Goal: Complete application form: Complete application form

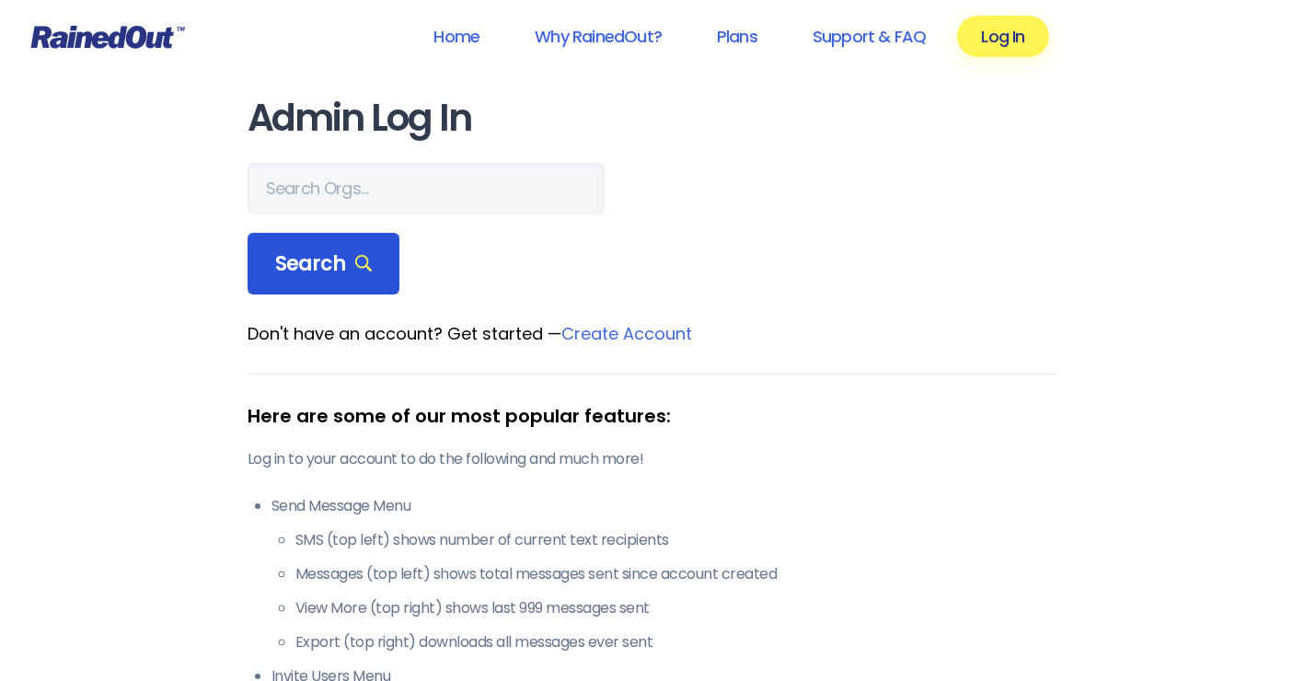
click at [316, 261] on span "Search" at bounding box center [324, 264] width 98 height 26
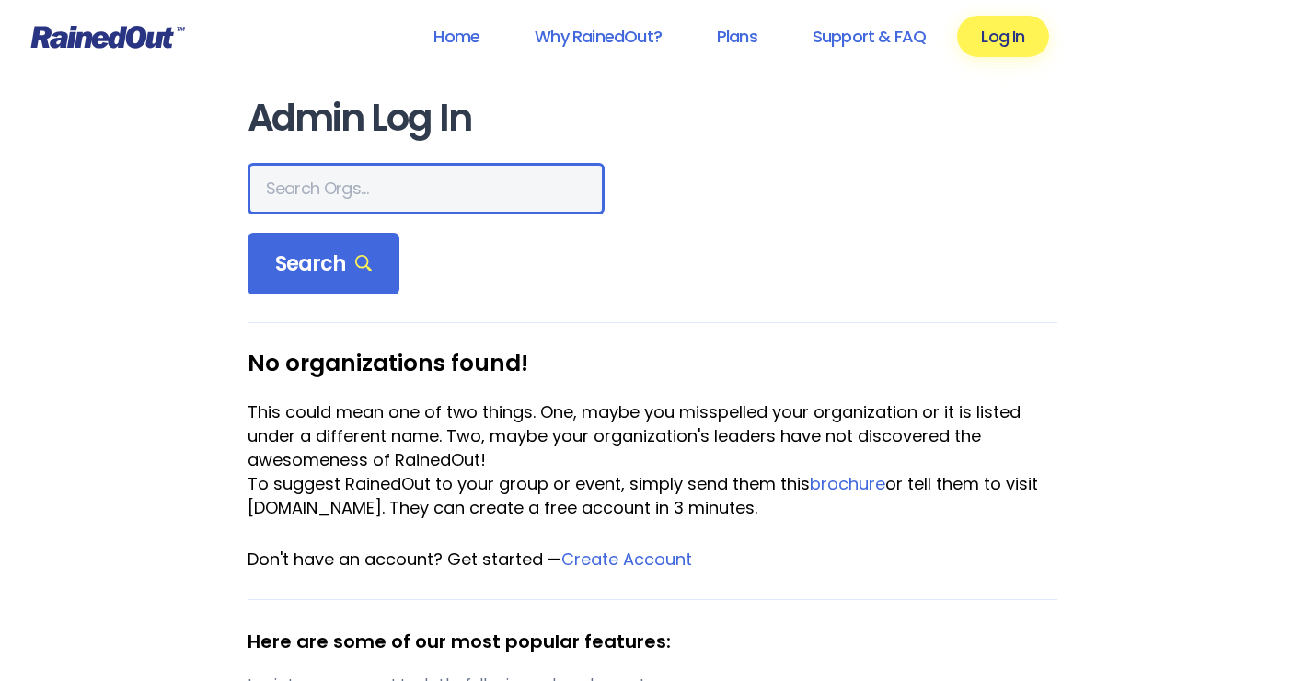
click at [353, 190] on input "text" at bounding box center [426, 189] width 357 height 52
type input "hfhs allegiance"
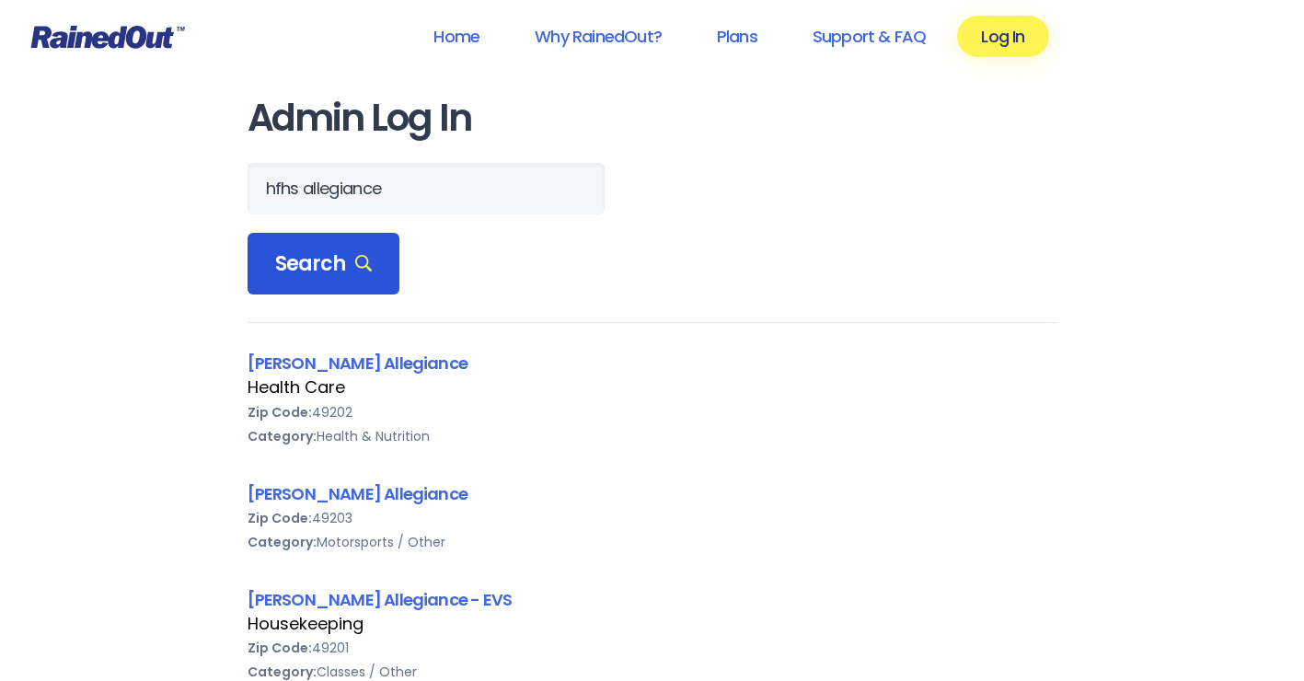
click at [322, 286] on div "Search" at bounding box center [324, 264] width 153 height 63
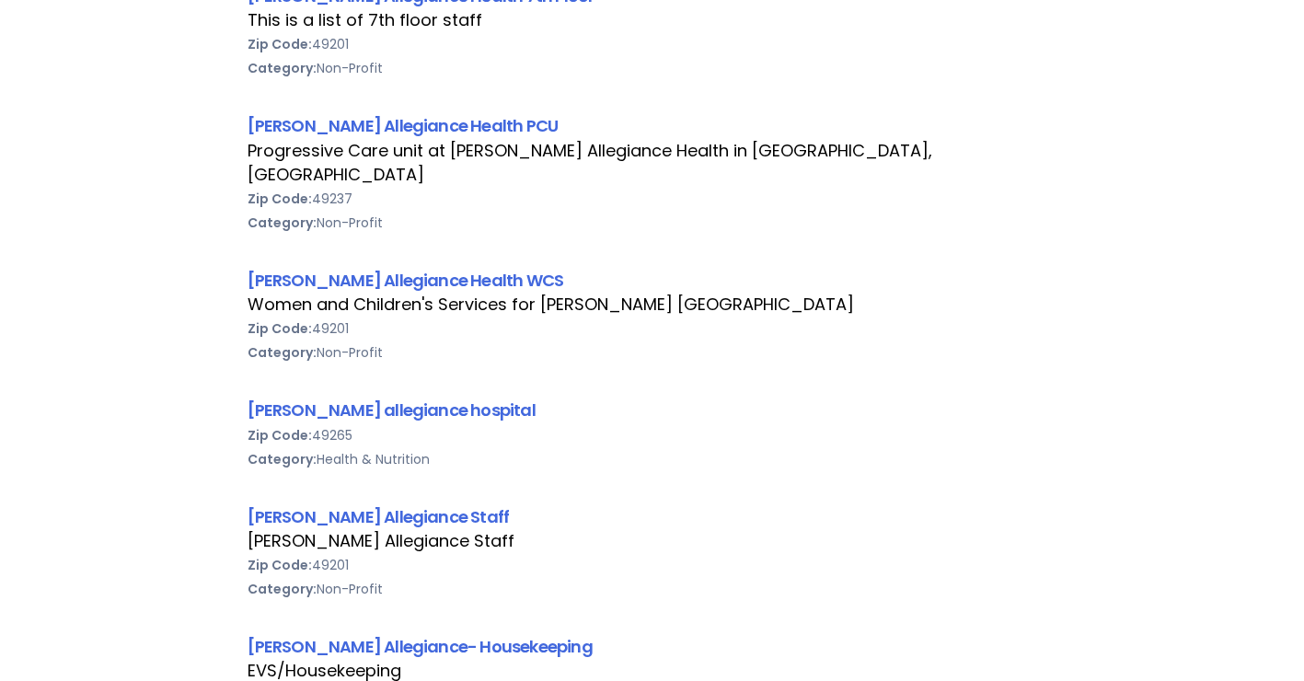
scroll to position [1105, 0]
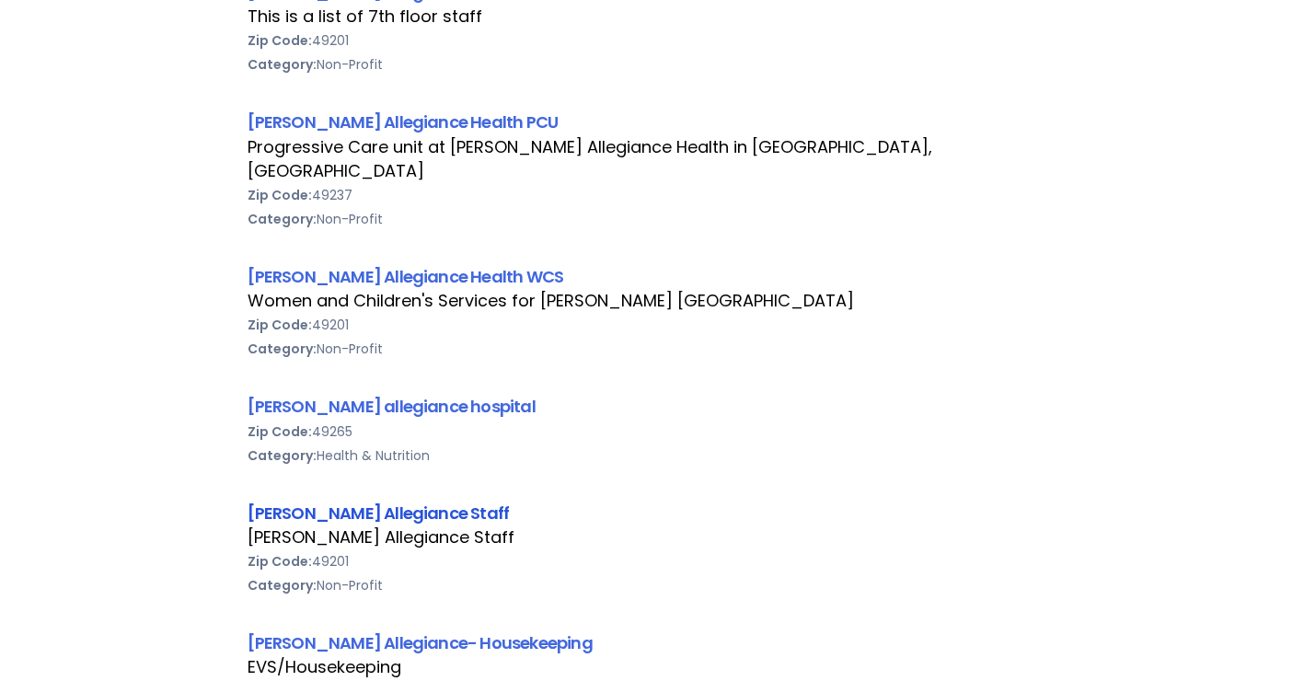
click at [425, 502] on link "[PERSON_NAME] Allegiance Staff" at bounding box center [379, 513] width 262 height 23
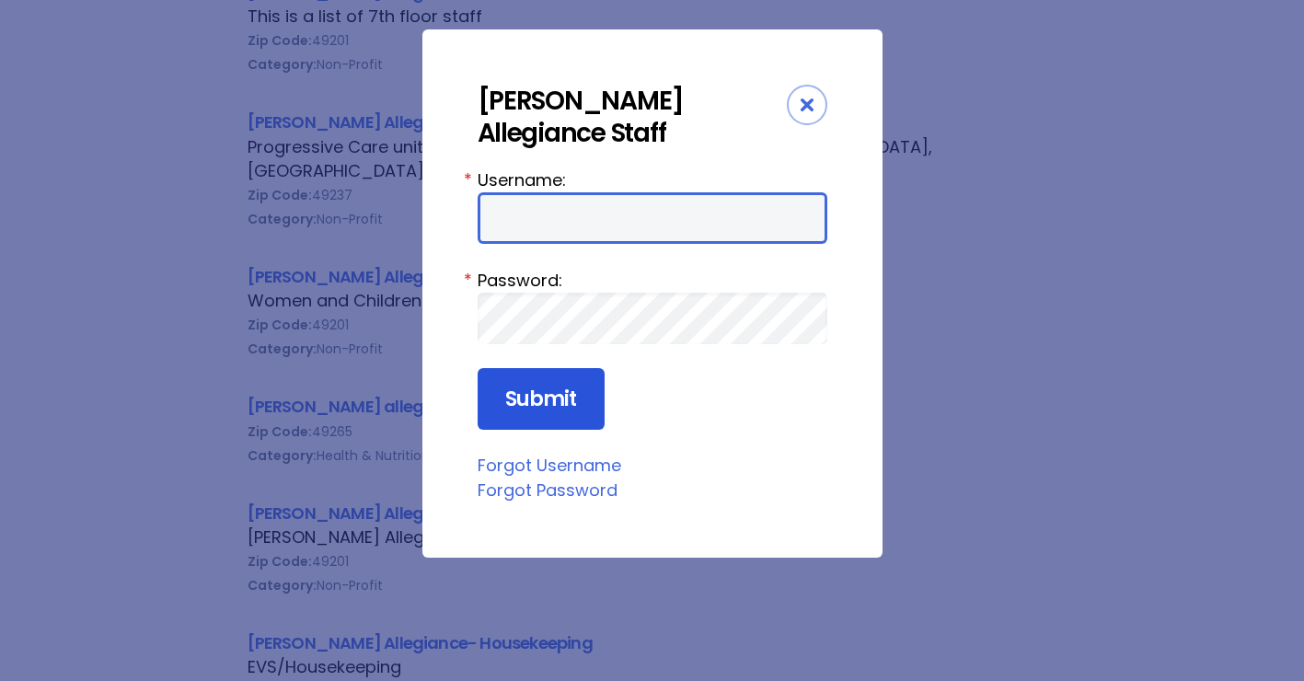
type input "HFAstaff"
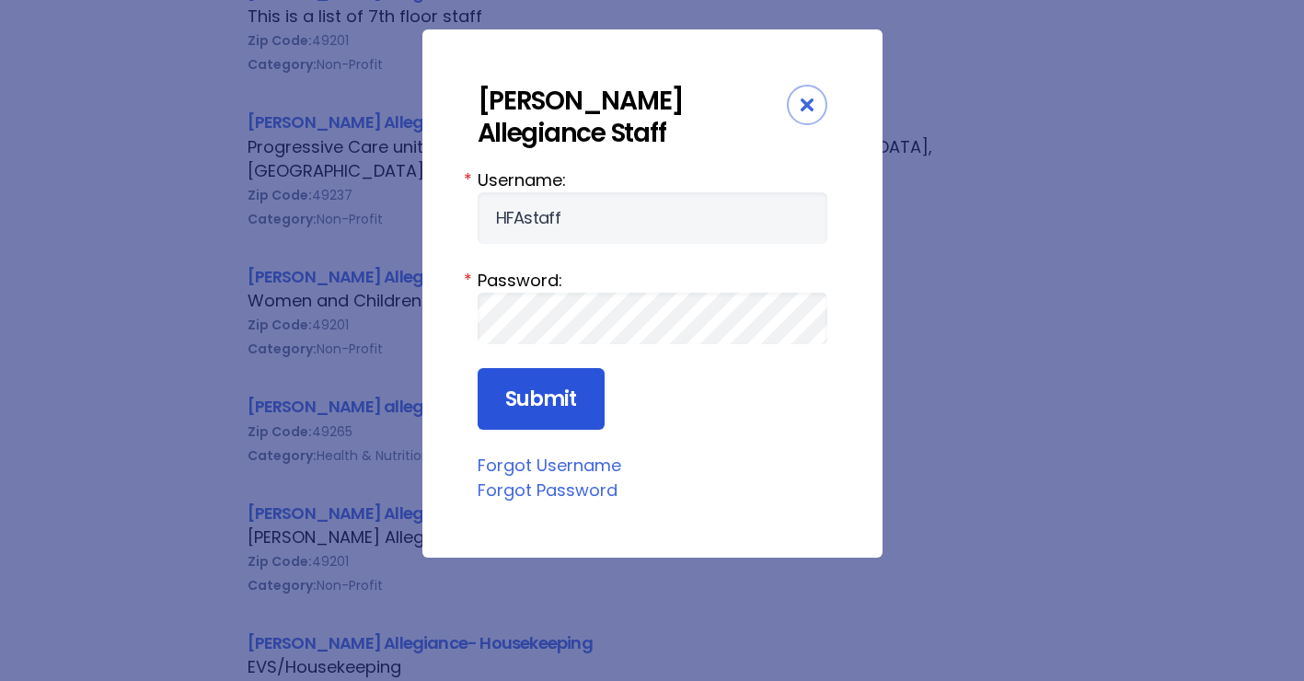
click at [518, 391] on input "Submit" at bounding box center [541, 399] width 127 height 63
click at [552, 394] on input "Submit" at bounding box center [541, 399] width 127 height 63
click at [574, 418] on input "Submit" at bounding box center [541, 399] width 127 height 63
click at [539, 396] on input "Submit" at bounding box center [541, 399] width 127 height 63
click at [543, 390] on input "Submit" at bounding box center [541, 399] width 127 height 63
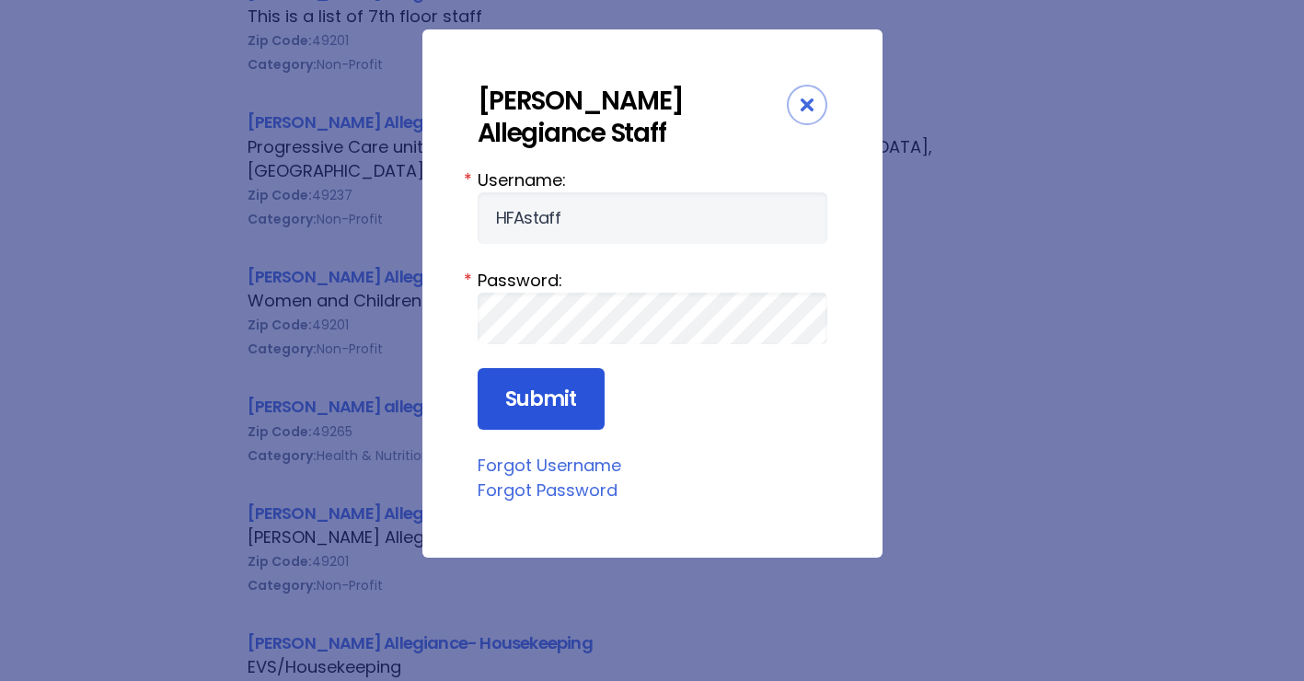
click at [527, 376] on input "Submit" at bounding box center [541, 399] width 127 height 63
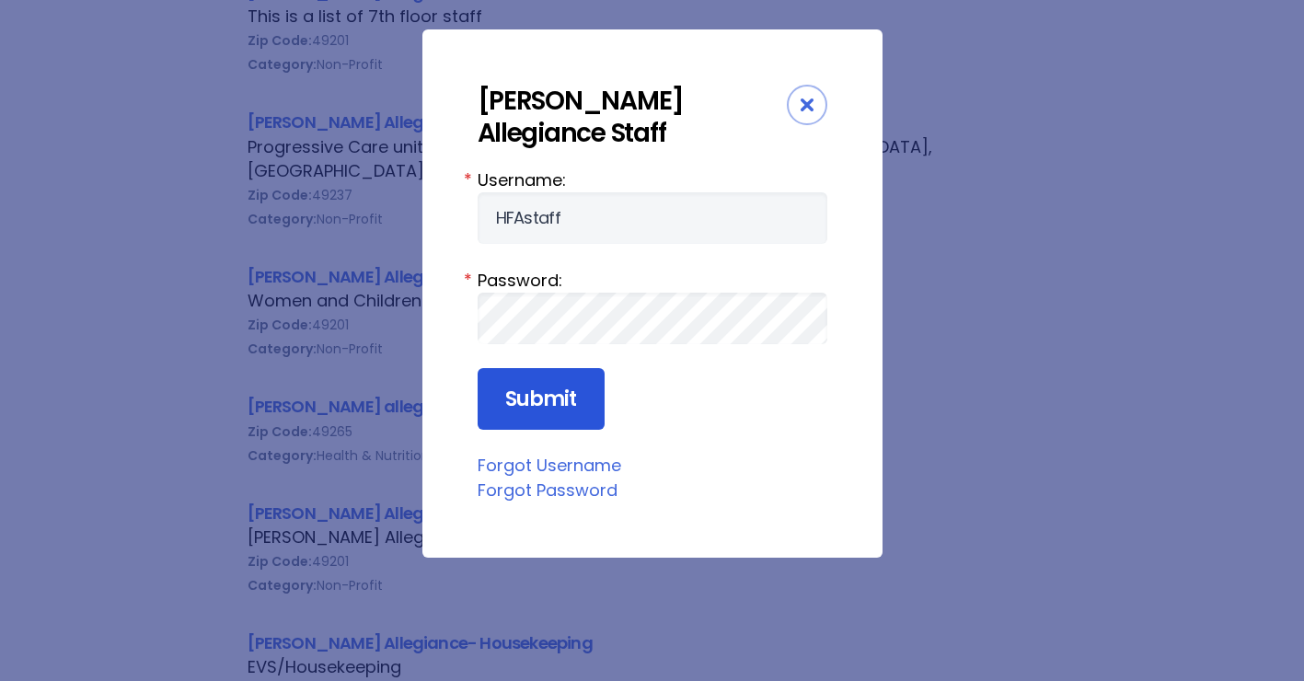
click at [527, 376] on input "Submit" at bounding box center [541, 399] width 127 height 63
click at [527, 378] on input "Submit" at bounding box center [541, 399] width 127 height 63
click at [524, 379] on input "Submit" at bounding box center [541, 399] width 127 height 63
